Goal: Transaction & Acquisition: Purchase product/service

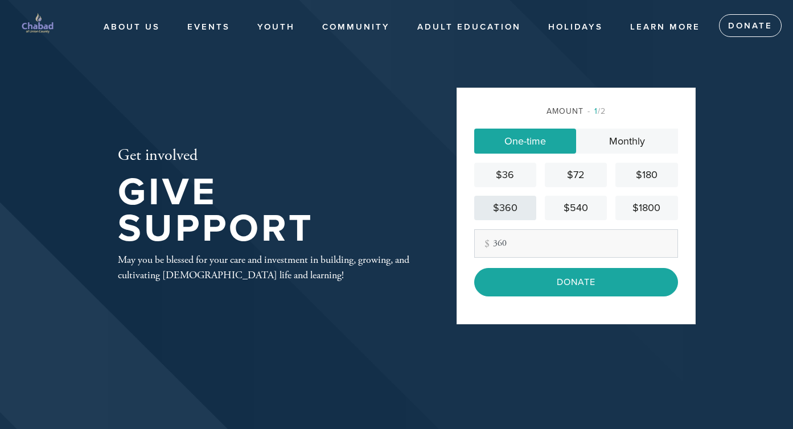
type input "360"
click at [502, 207] on div "$360" at bounding box center [505, 207] width 53 height 15
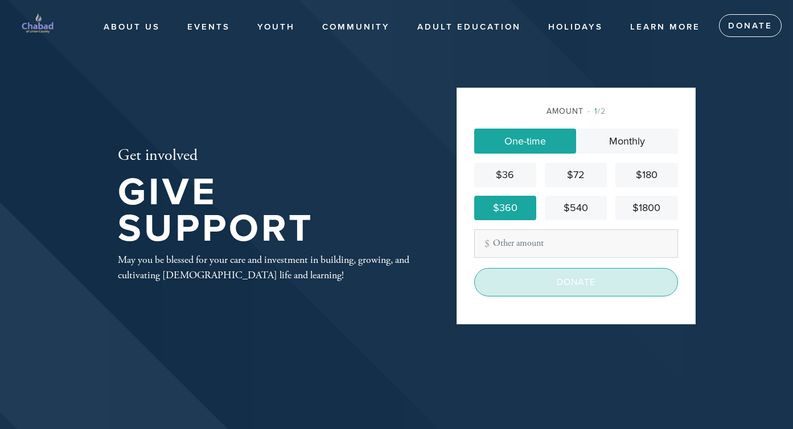
click at [563, 291] on input "Donate" at bounding box center [576, 282] width 204 height 28
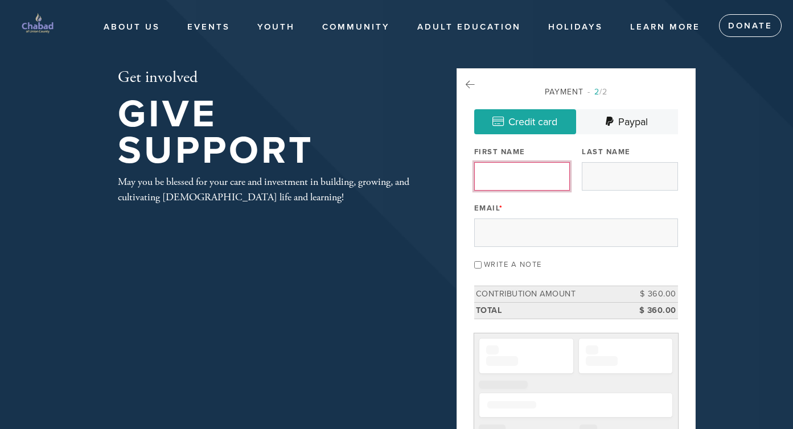
click at [529, 166] on input "First Name" at bounding box center [522, 176] width 96 height 28
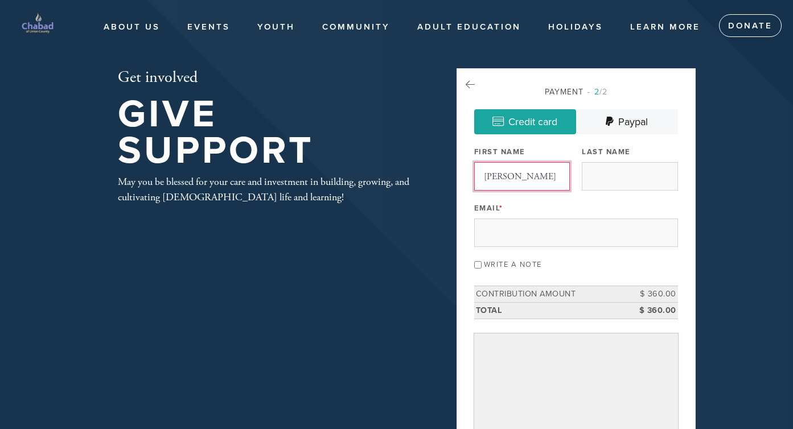
type input "[PERSON_NAME]"
type input "Ronin"
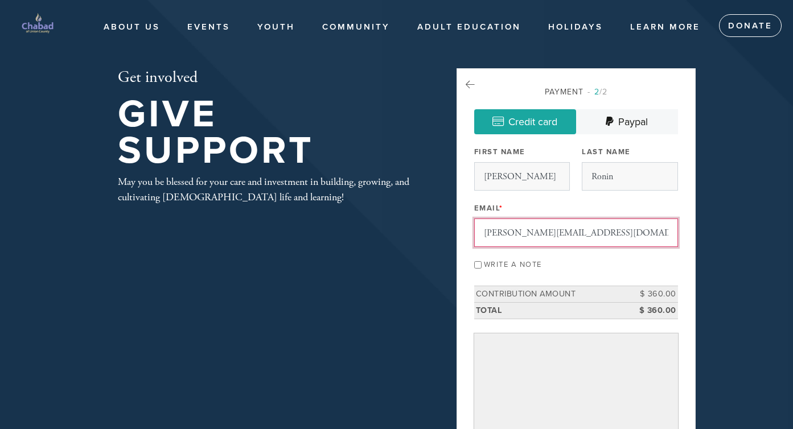
type input "[PERSON_NAME][EMAIL_ADDRESS][DOMAIN_NAME]"
click at [424, 170] on div "Get involved Give Support May you be blessed for your care and investment in bu…" at bounding box center [268, 136] width 358 height 137
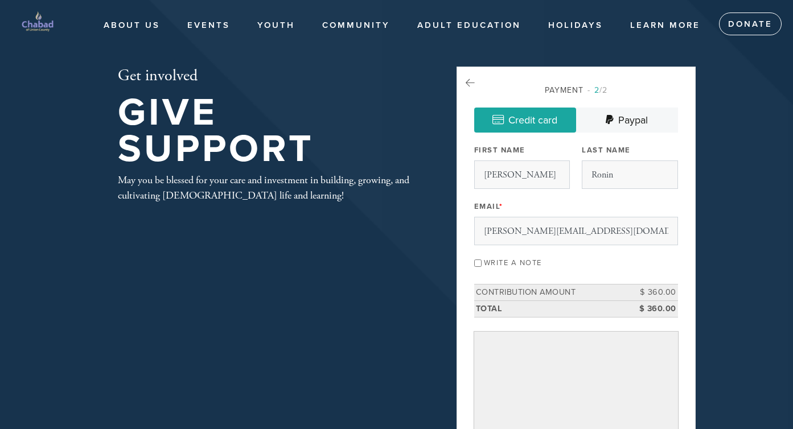
scroll to position [2, 0]
click at [477, 262] on input "Write a note" at bounding box center [477, 262] width 7 height 7
checkbox input "true"
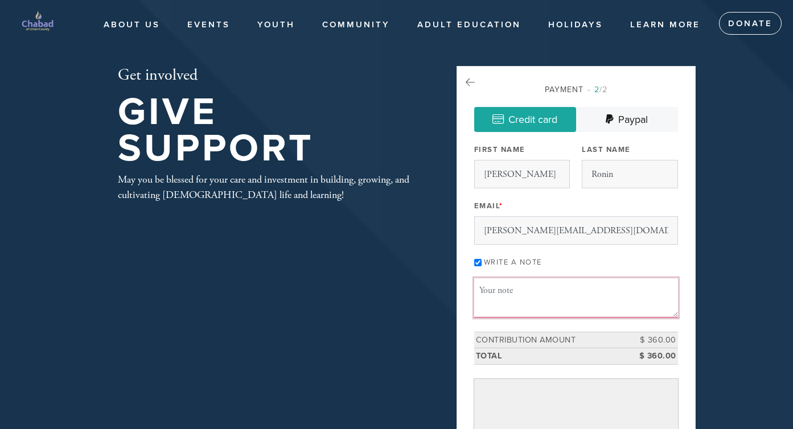
click at [551, 306] on textarea "Message or dedication" at bounding box center [576, 297] width 204 height 39
paste textarea "kasparrot"
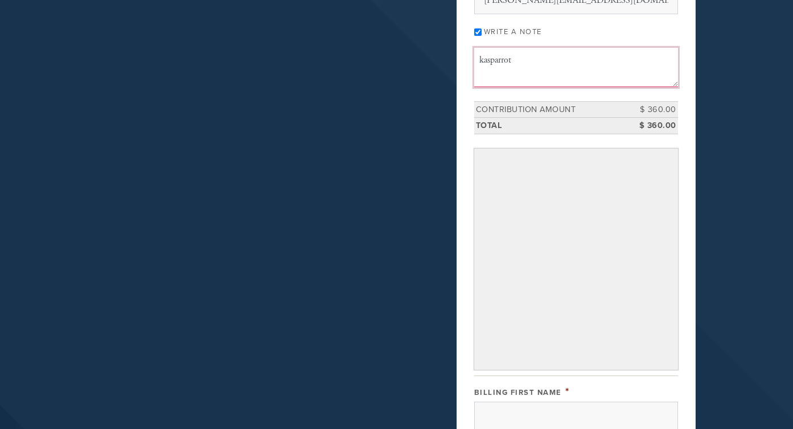
scroll to position [245, 0]
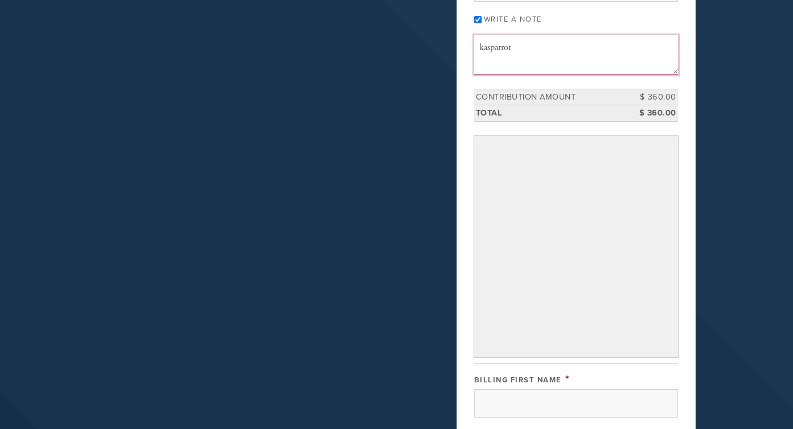
type textarea "kasparrot"
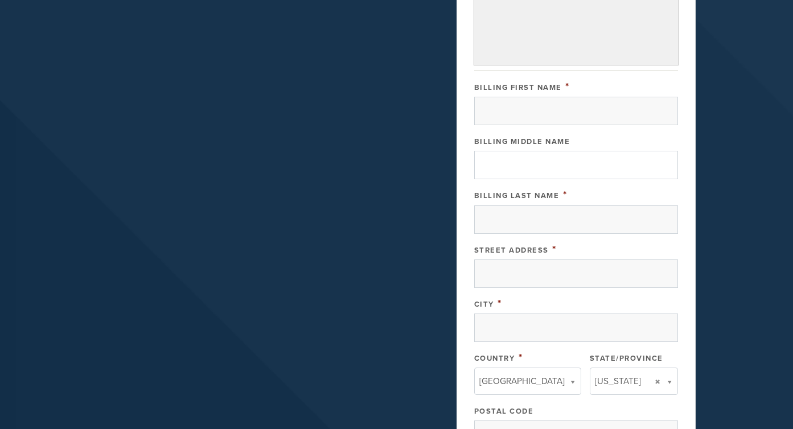
scroll to position [525, 0]
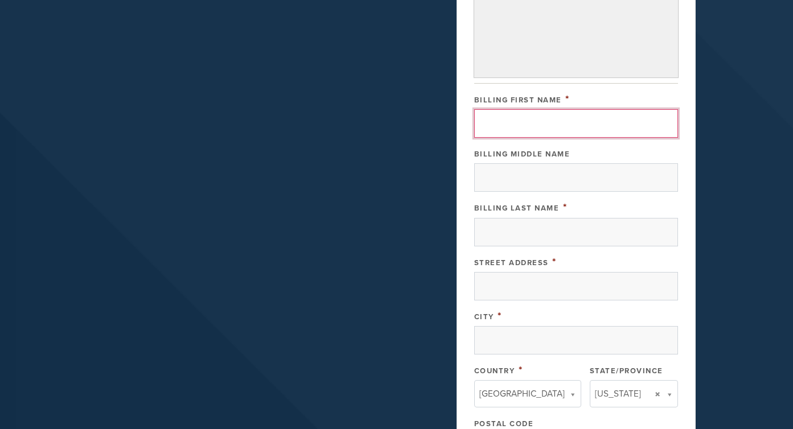
click at [550, 128] on input "Billing First Name" at bounding box center [576, 123] width 204 height 28
type input "[PERSON_NAME]"
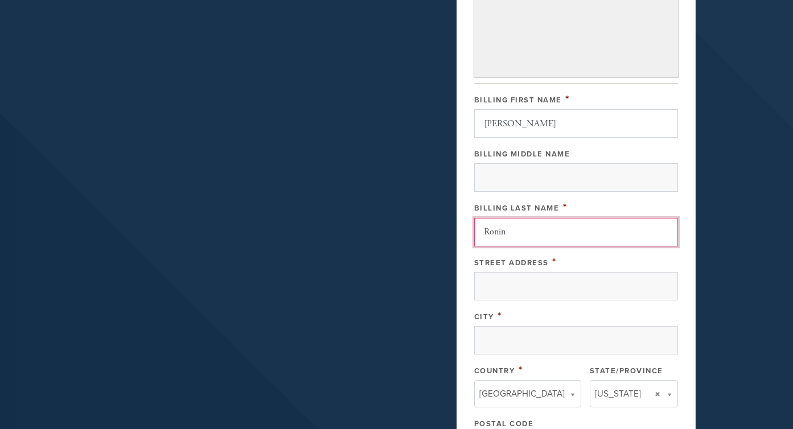
type input "Ronin"
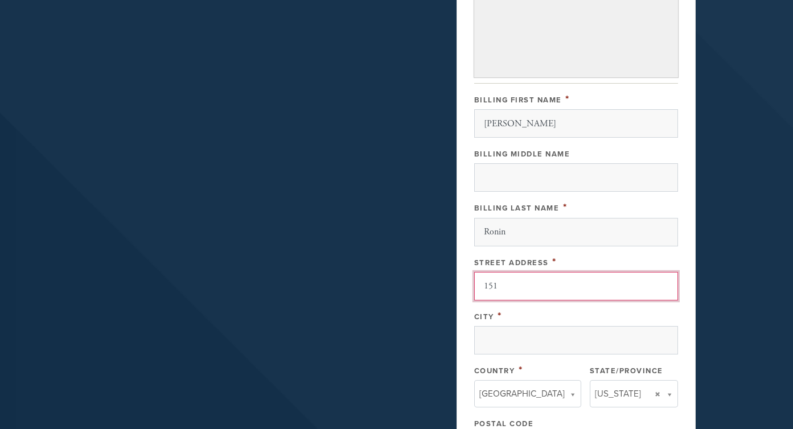
type input "[STREET_ADDRESS]"
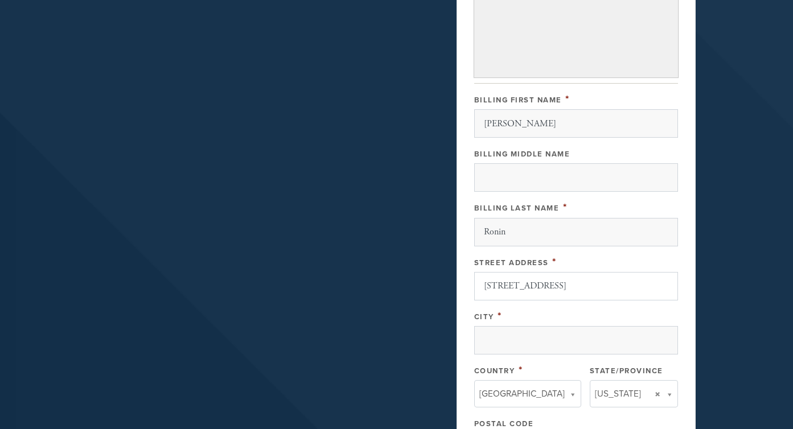
type input "Westfield"
type input "[GEOGRAPHIC_DATA]"
type input "[US_STATE]"
type input "07090"
type input "[US_STATE]"
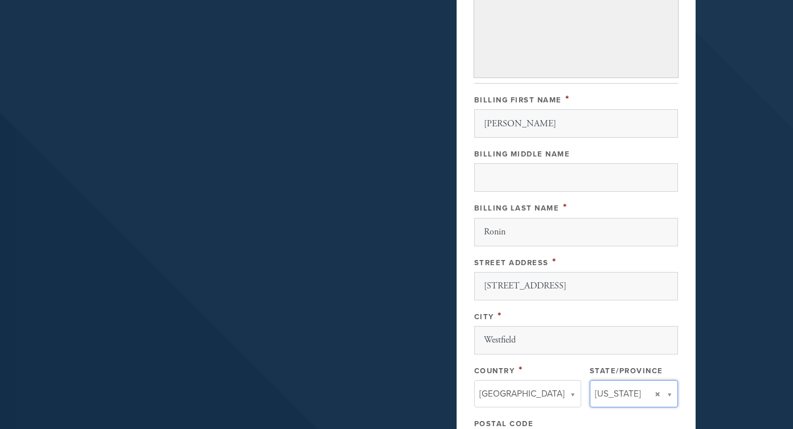
type input "[GEOGRAPHIC_DATA]"
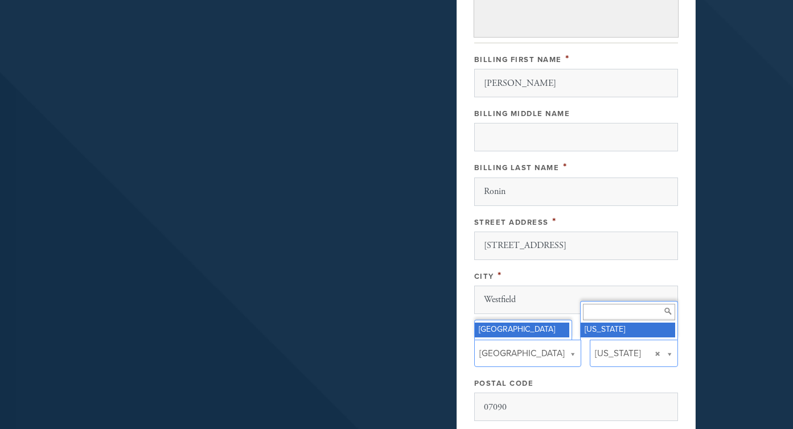
scroll to position [0, 0]
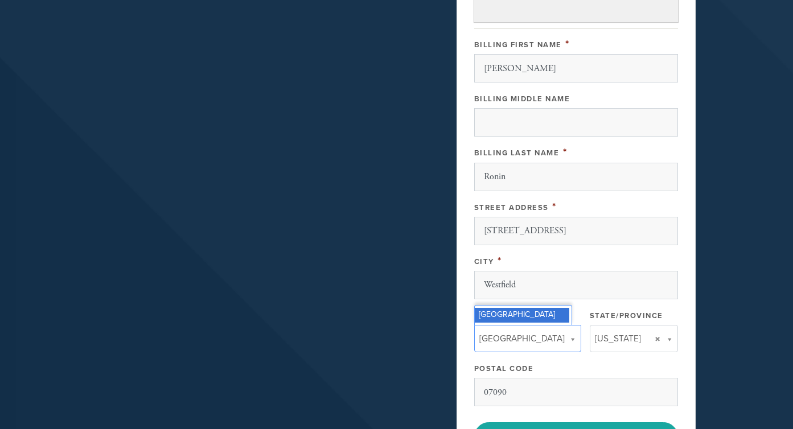
scroll to position [593, 0]
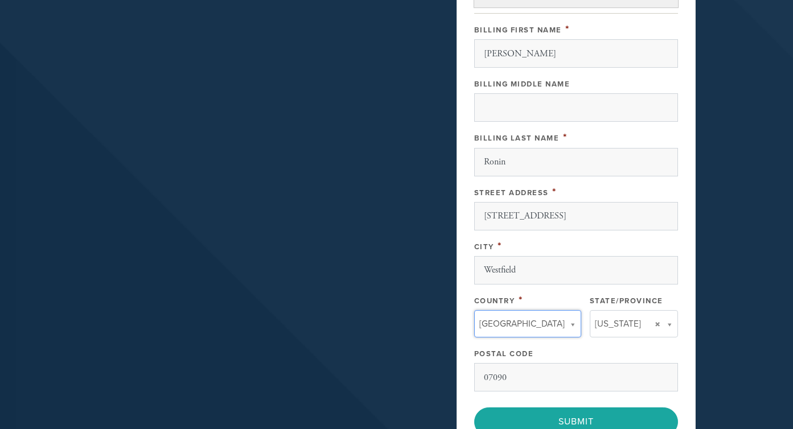
click at [651, 346] on div "Postal Code" at bounding box center [576, 353] width 204 height 14
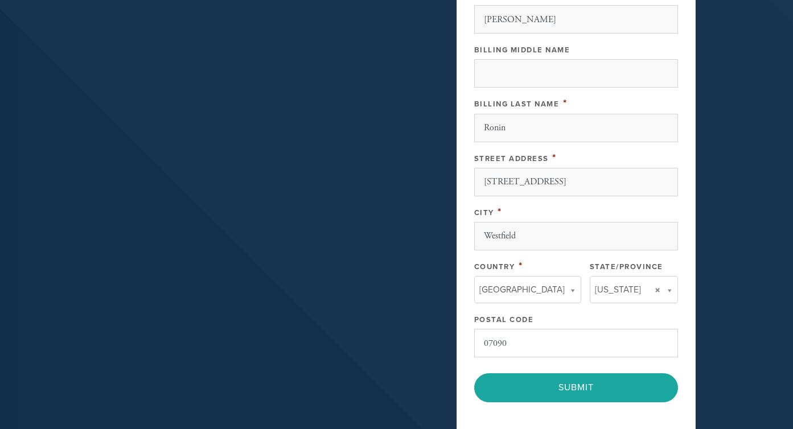
scroll to position [694, 0]
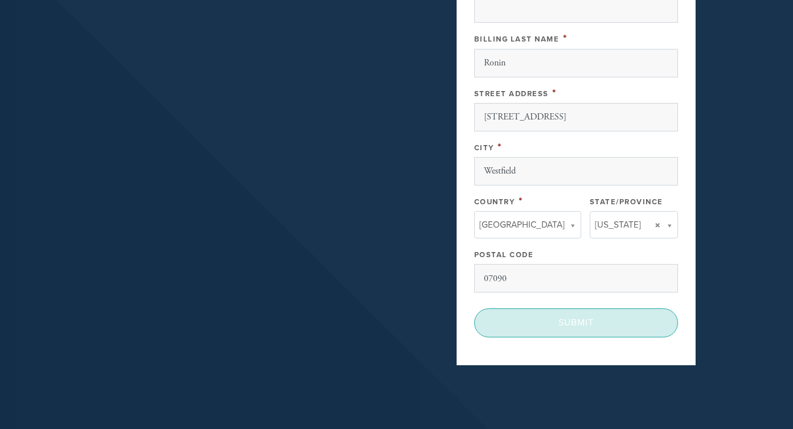
click at [601, 324] on input "Submit" at bounding box center [576, 322] width 204 height 28
